Goal: Find specific page/section: Find specific page/section

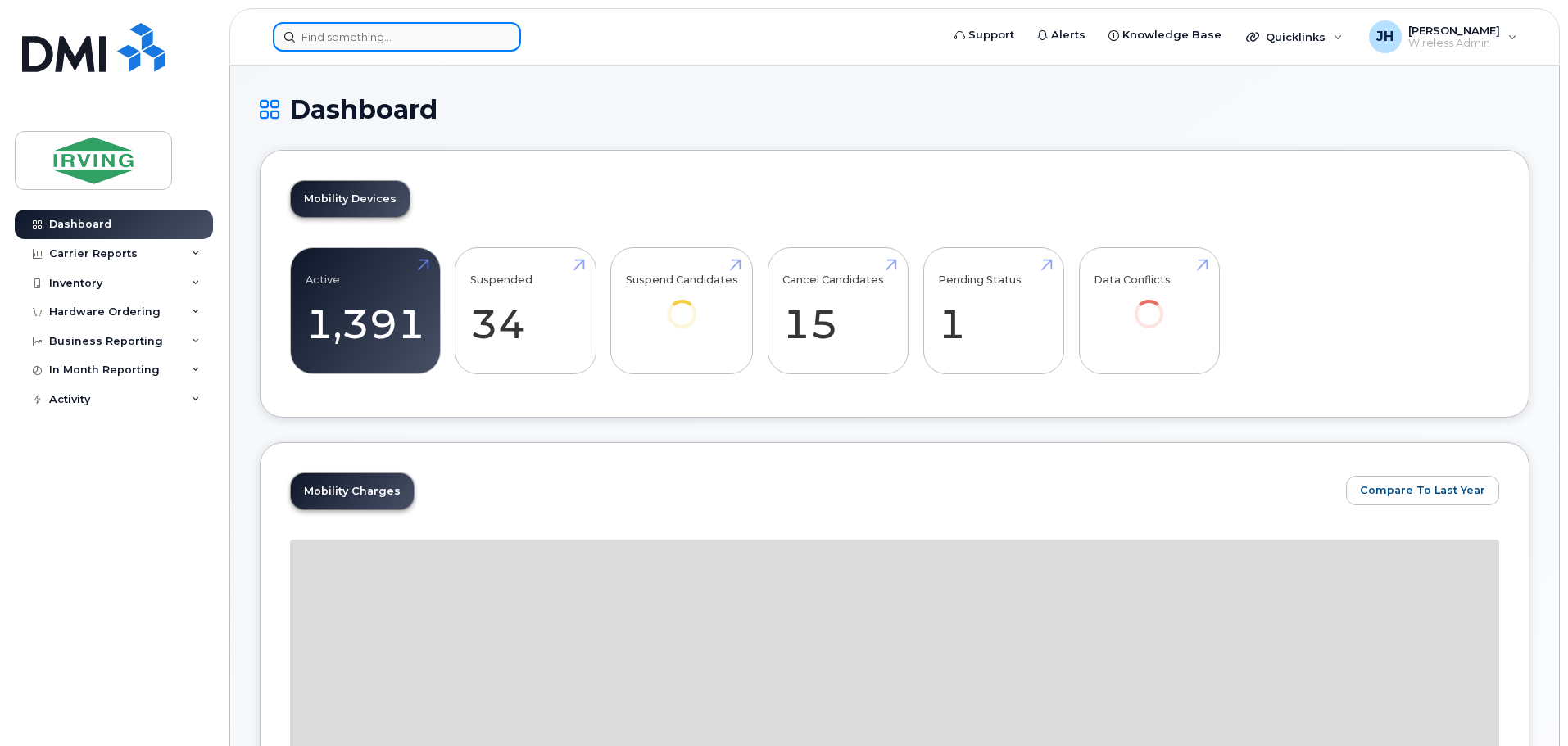
click at [403, 38] on input at bounding box center [396, 37] width 248 height 30
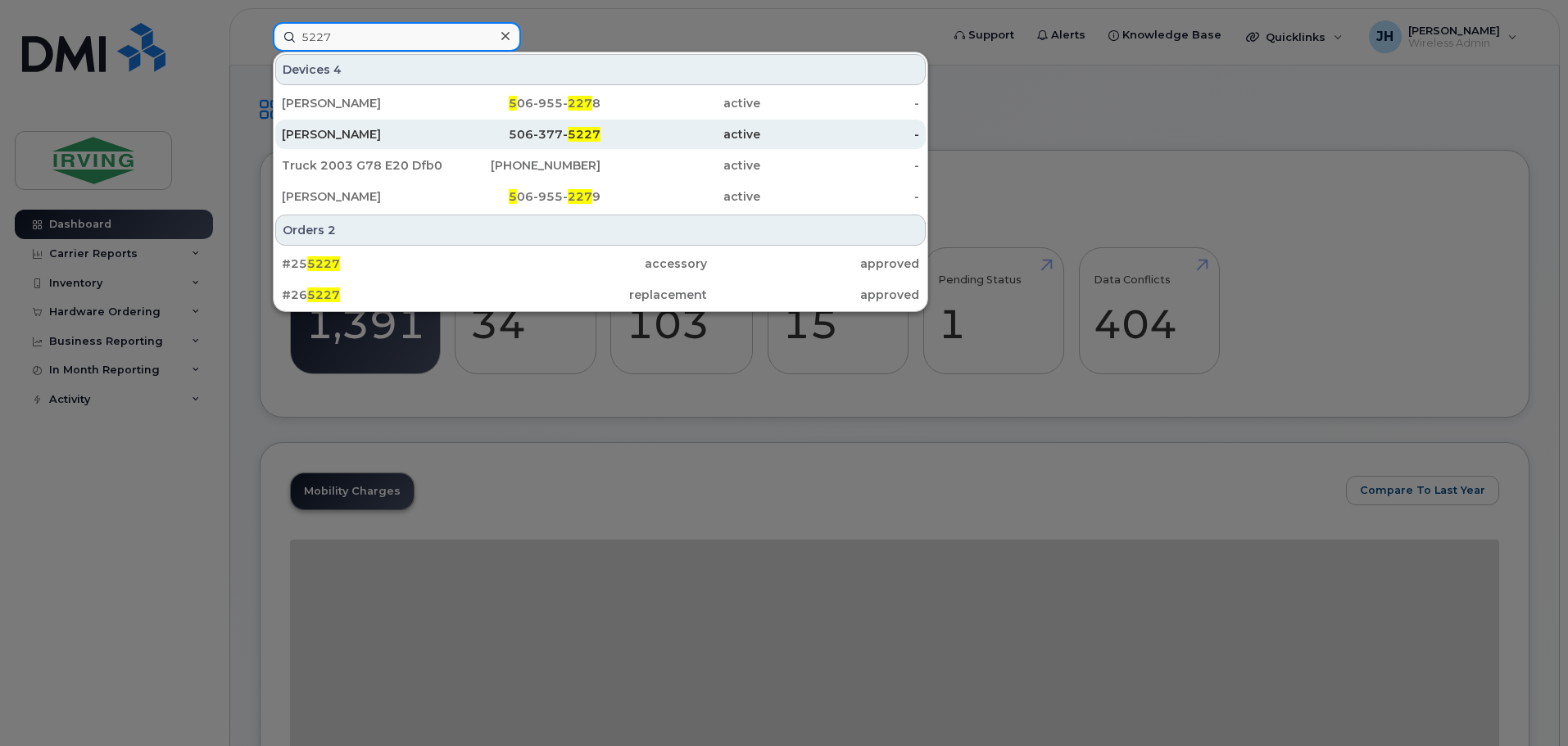
type input "5227"
click at [371, 133] on div "[PERSON_NAME]" at bounding box center [361, 134] width 160 height 17
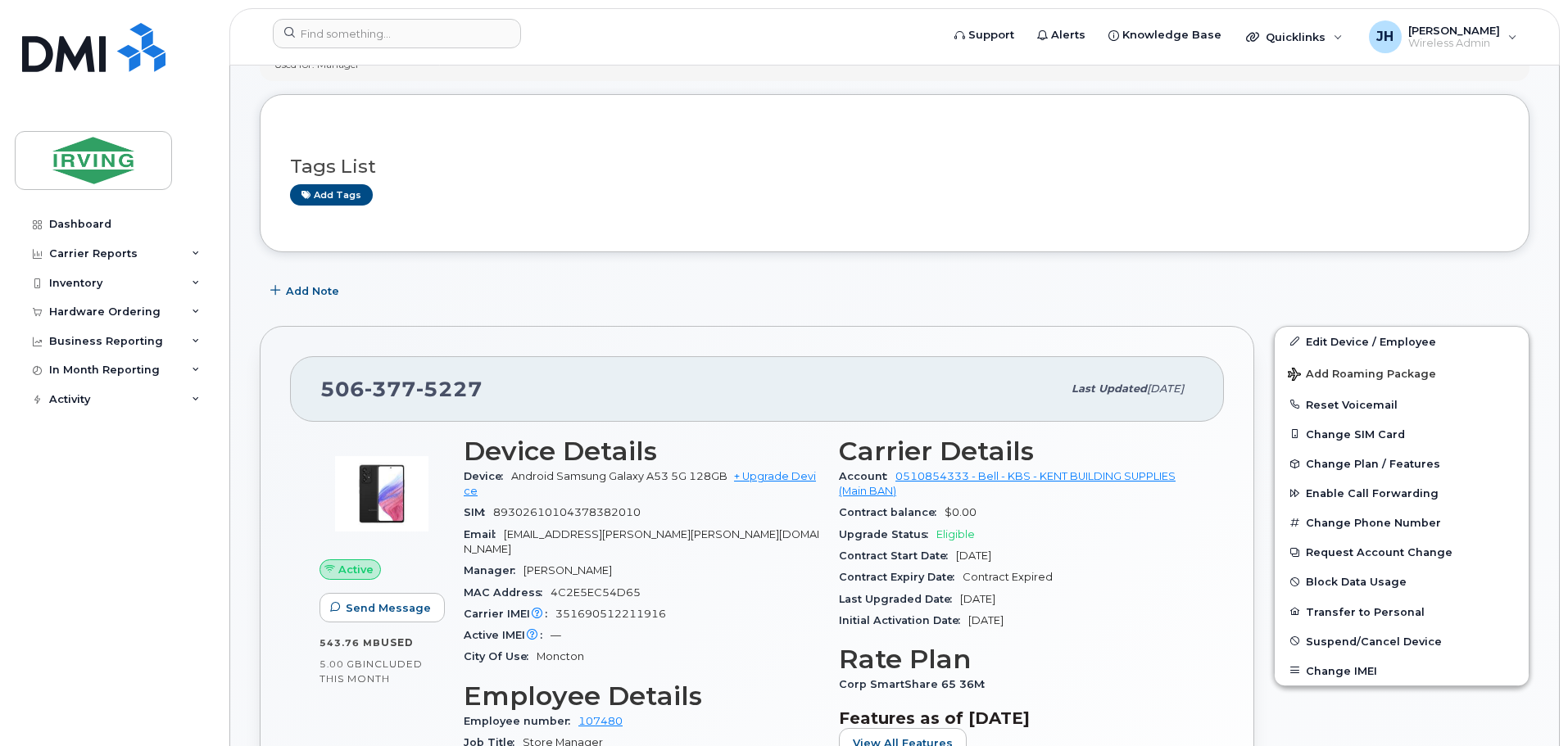
scroll to position [245, 0]
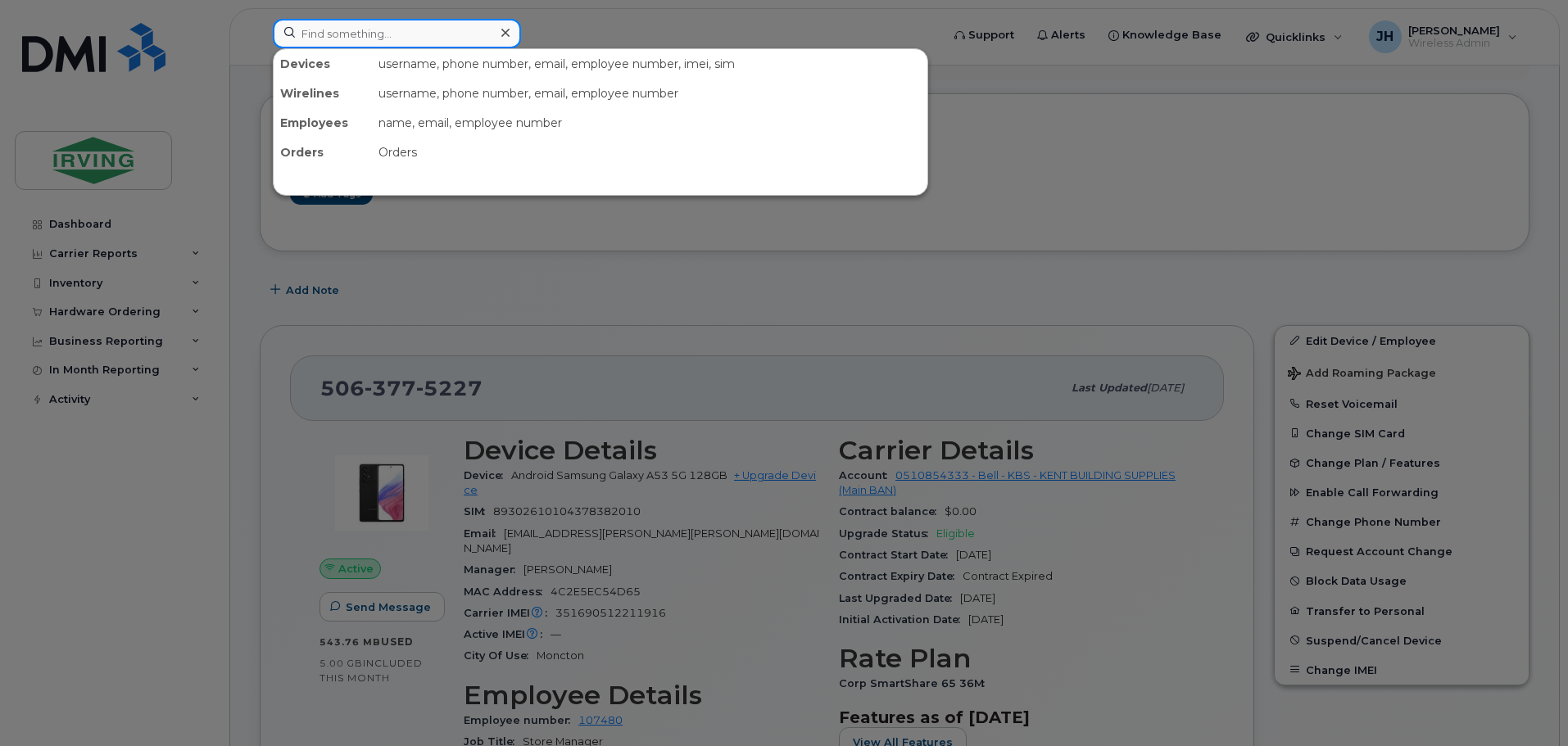
click at [420, 41] on input at bounding box center [396, 34] width 248 height 30
type input "4068"
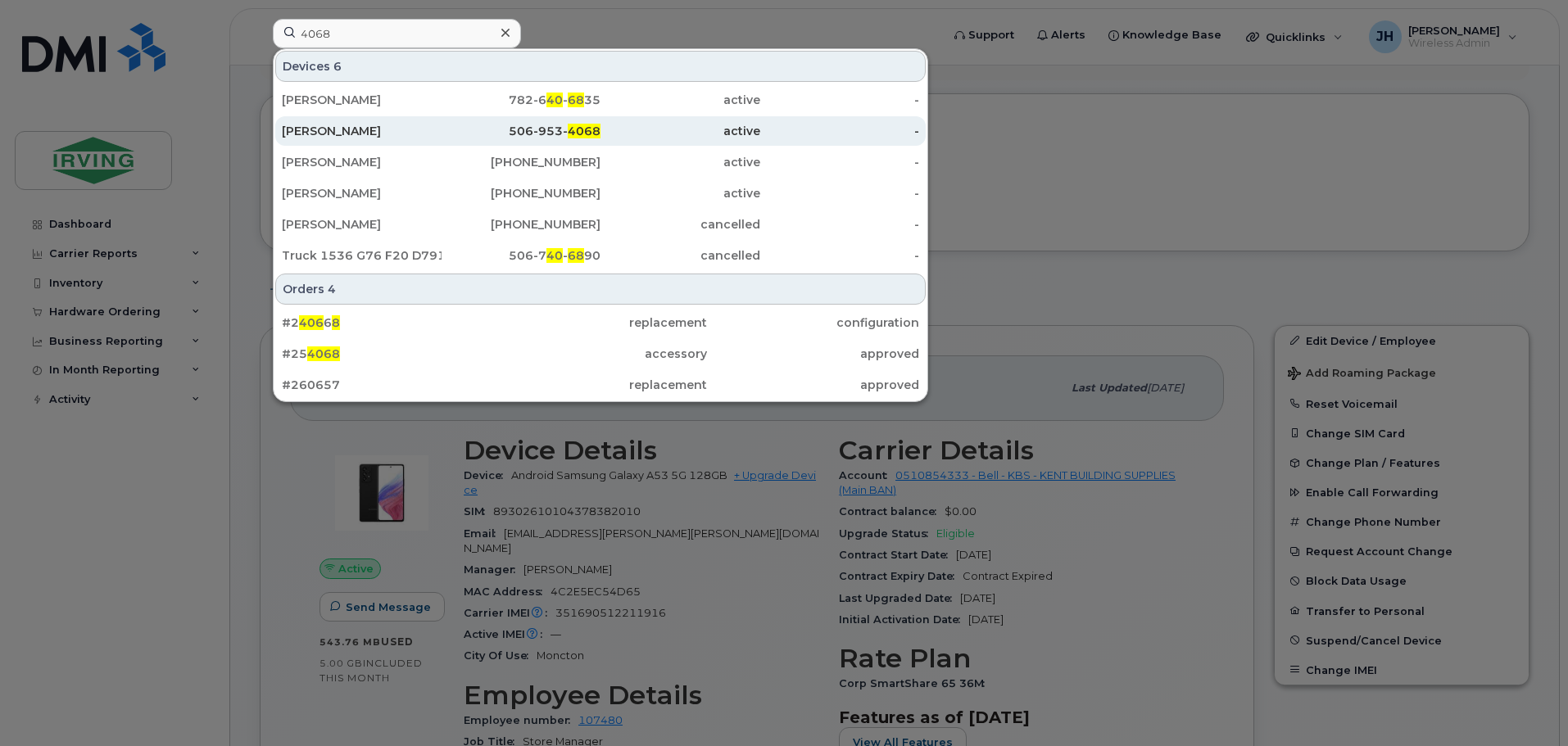
click at [373, 130] on div "Jeff Millard" at bounding box center [361, 131] width 160 height 17
